Goal: Information Seeking & Learning: Learn about a topic

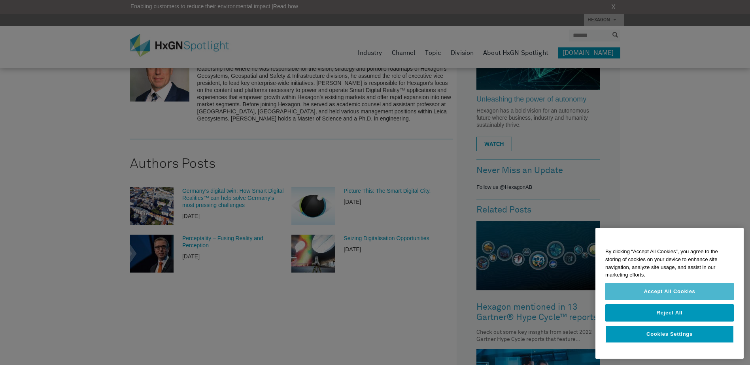
click at [678, 290] on button "Accept All Cookies" at bounding box center [669, 291] width 128 height 17
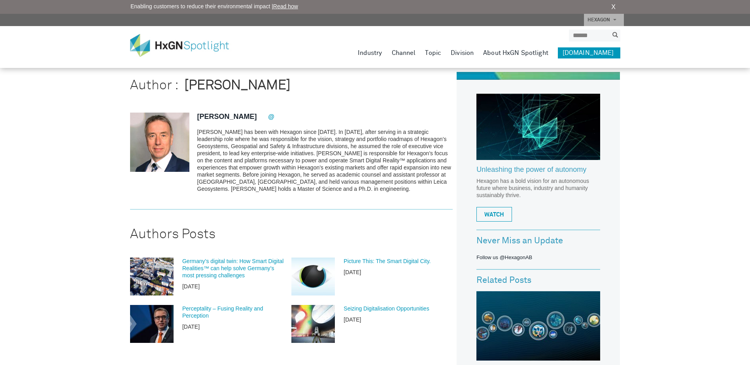
scroll to position [28, 0]
drag, startPoint x: 92, startPoint y: 253, endPoint x: 52, endPoint y: 207, distance: 61.4
click at [52, 207] on div "HxGN SPOTLIGHT > Articles posted by [PERSON_NAME] Author : [PERSON_NAME] [PERSO…" at bounding box center [375, 365] width 750 height 787
click at [284, 153] on p "[PERSON_NAME] has been with Hexagon since [DATE]. In [DATE], after serving in a…" at bounding box center [325, 161] width 256 height 64
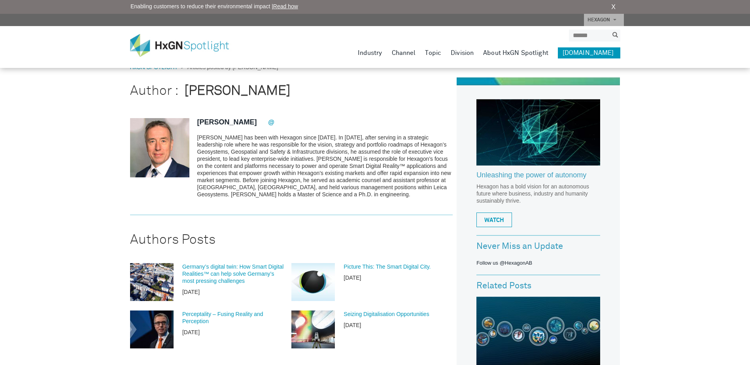
click at [295, 110] on section "[PERSON_NAME] @" at bounding box center [291, 160] width 323 height 109
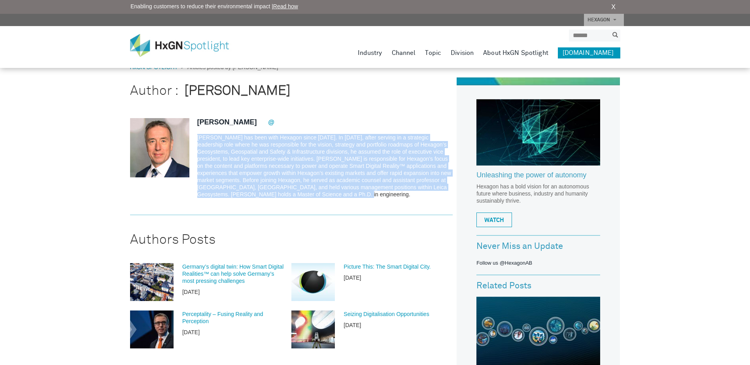
drag, startPoint x: 333, startPoint y: 127, endPoint x: 416, endPoint y: 199, distance: 110.4
click at [416, 199] on section "[PERSON_NAME] @" at bounding box center [291, 160] width 323 height 109
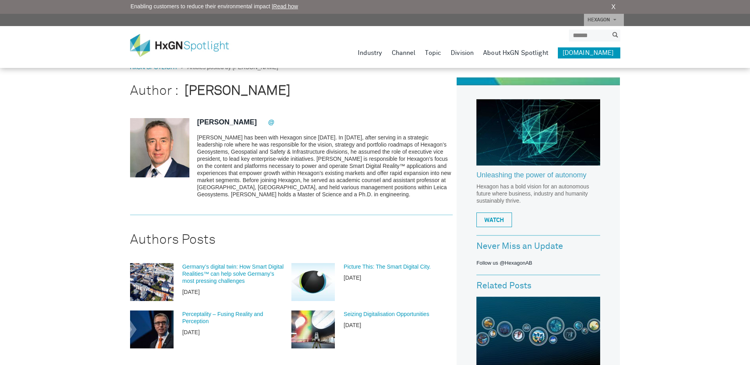
click at [101, 201] on div "HxGN SPOTLIGHT > Articles posted by [PERSON_NAME] Author : [PERSON_NAME] [PERSO…" at bounding box center [375, 370] width 750 height 787
drag, startPoint x: 101, startPoint y: 201, endPoint x: 63, endPoint y: 221, distance: 42.6
click at [63, 221] on div "HxGN SPOTLIGHT > Articles posted by [PERSON_NAME] Author : [PERSON_NAME] [PERSO…" at bounding box center [375, 370] width 750 height 787
click at [83, 219] on div "HxGN SPOTLIGHT > Articles posted by [PERSON_NAME] Author : [PERSON_NAME] [PERSO…" at bounding box center [375, 370] width 750 height 787
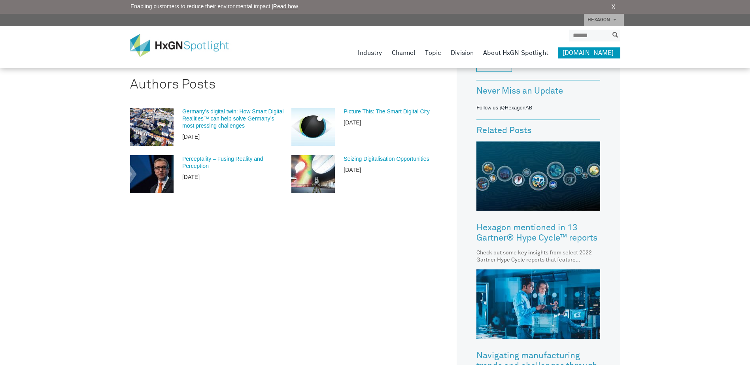
scroll to position [179, 0]
